Goal: Check status: Check status

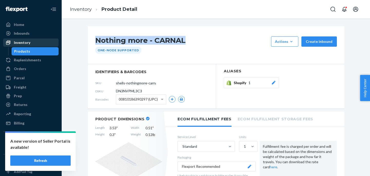
click at [22, 41] on div "Inventory" at bounding box center [22, 42] width 16 height 5
click at [25, 68] on div "Orders" at bounding box center [20, 68] width 12 height 5
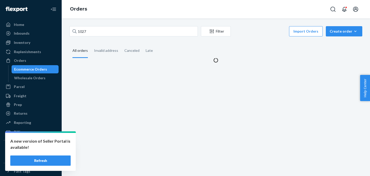
click at [50, 162] on button "Refresh" at bounding box center [40, 161] width 60 height 10
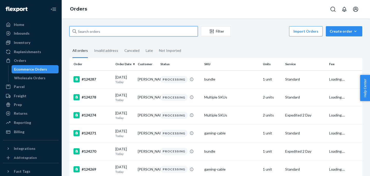
click at [92, 34] on input "text" at bounding box center [133, 31] width 129 height 10
paste input "#1053"
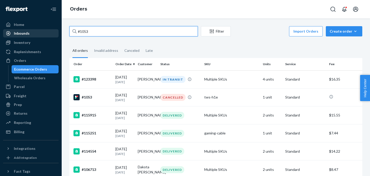
drag, startPoint x: 96, startPoint y: 30, endPoint x: 58, endPoint y: 30, distance: 37.6
click at [58, 30] on div "Home Inbounds Shipping Plans Problems Inventory Products Replenishments Orders …" at bounding box center [185, 88] width 370 height 176
paste input "S1K9QA65GE"
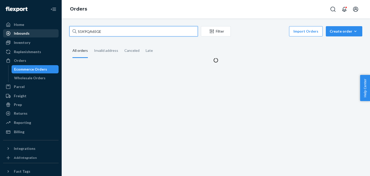
type input "S1K9QA65GE"
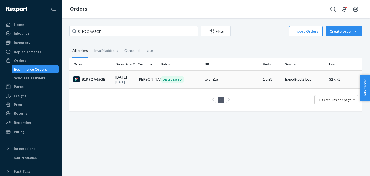
click at [100, 87] on td "S1K9QA65GE" at bounding box center [91, 79] width 44 height 18
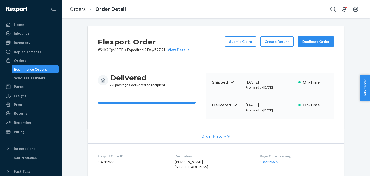
scroll to position [17, 0]
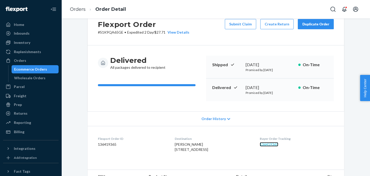
click at [279, 145] on link "136419365" at bounding box center [269, 145] width 19 height 4
